Goal: Navigation & Orientation: Find specific page/section

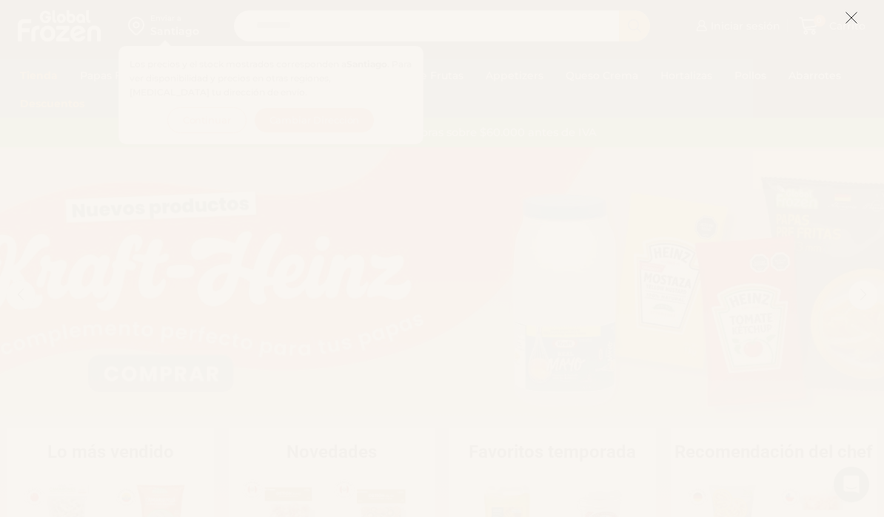
click at [847, 22] on icon at bounding box center [850, 17] width 13 height 13
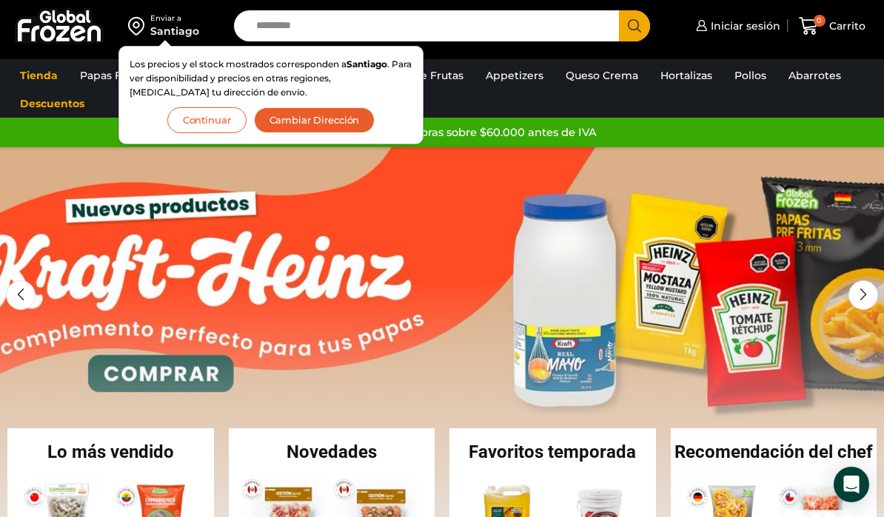
click at [208, 121] on button "Continuar" at bounding box center [206, 120] width 79 height 26
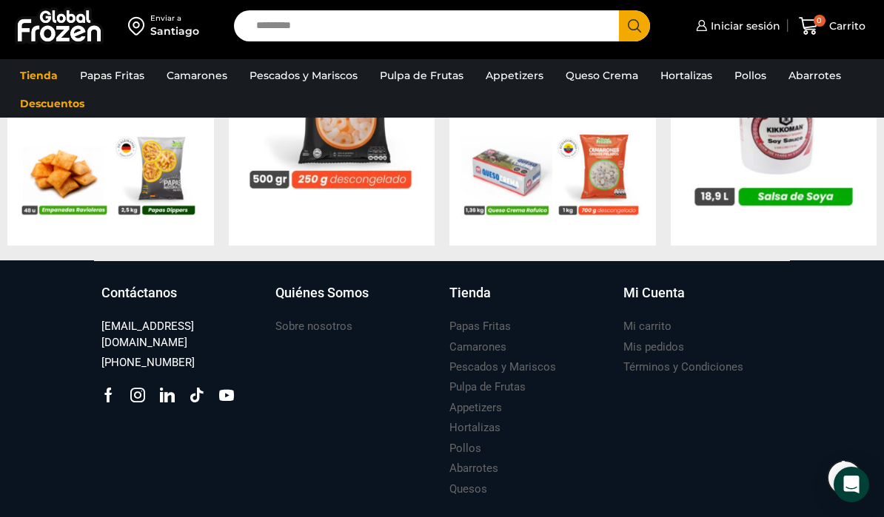
scroll to position [1456, 0]
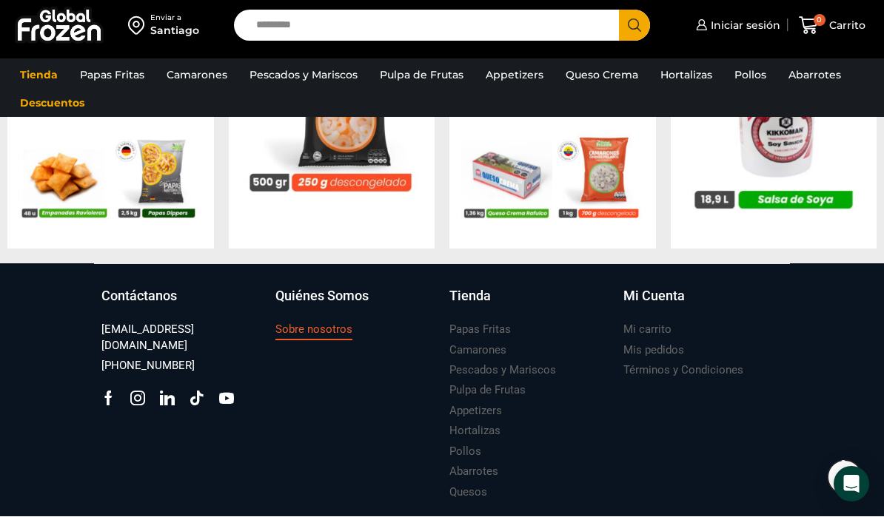
click at [316, 339] on link "Sobre nosotros" at bounding box center [313, 330] width 77 height 20
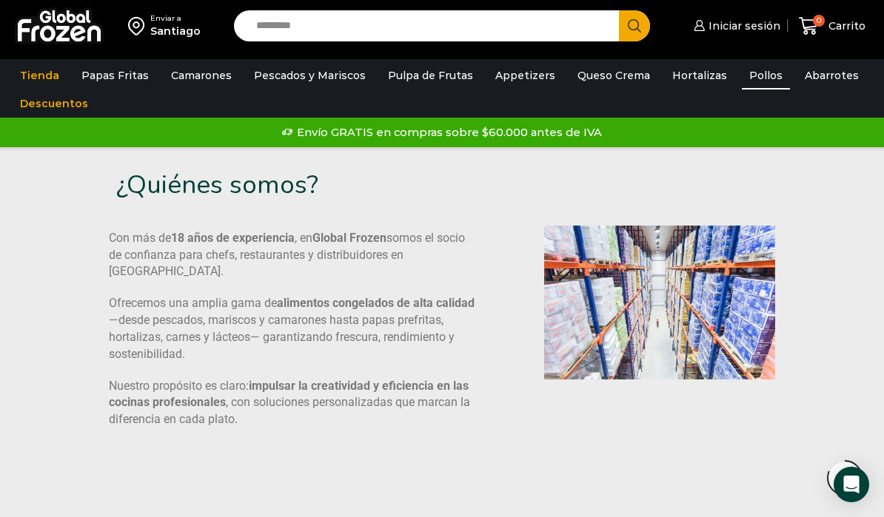
click at [742, 72] on link "Pollos" at bounding box center [766, 75] width 48 height 28
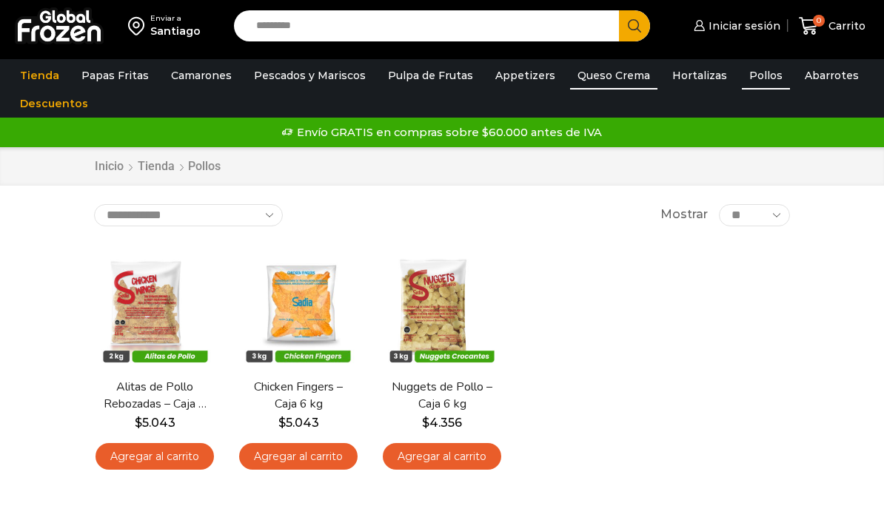
click at [604, 73] on link "Queso Crema" at bounding box center [613, 75] width 87 height 28
click at [503, 82] on link "Appetizers" at bounding box center [525, 75] width 75 height 28
click at [420, 79] on link "Pulpa de Frutas" at bounding box center [430, 75] width 100 height 28
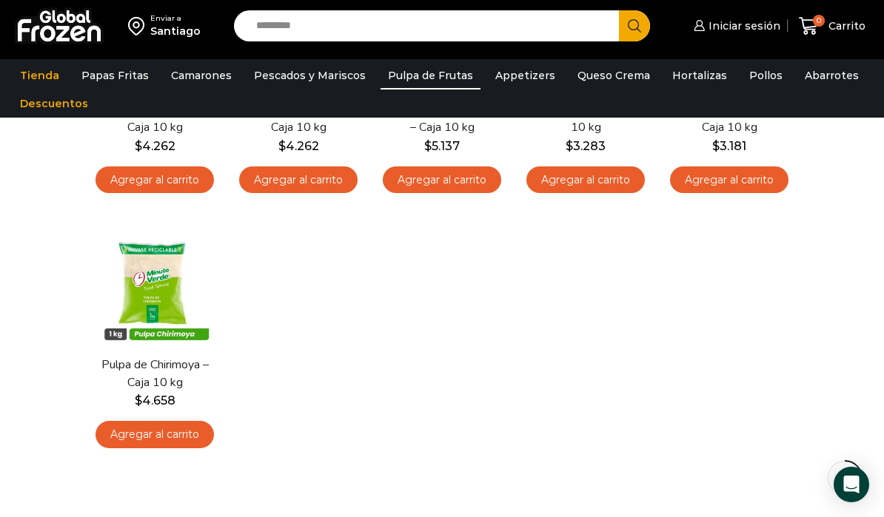
scroll to position [286, 0]
